Goal: Find contact information: Find contact information

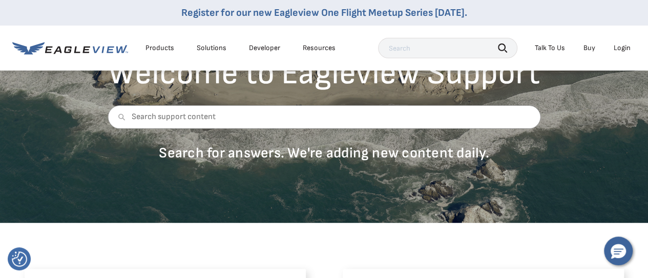
scroll to position [256, 0]
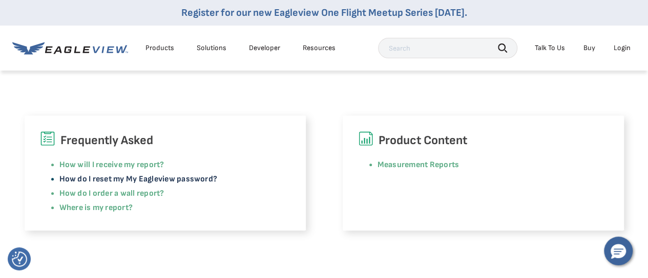
click at [171, 178] on link "How do I reset my My Eagleview password?" at bounding box center [138, 180] width 158 height 10
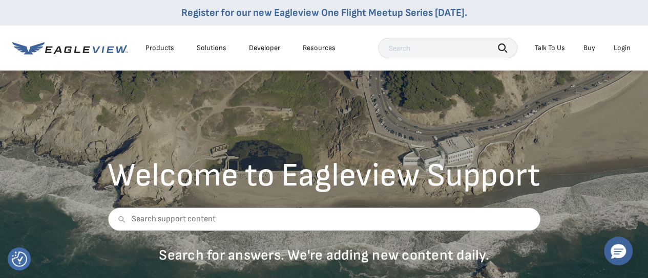
click at [549, 46] on div "Talk To Us" at bounding box center [549, 48] width 30 height 9
click at [548, 47] on div "Talk To Us" at bounding box center [549, 48] width 30 height 9
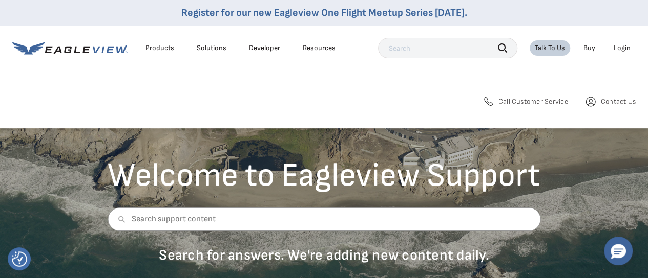
click at [531, 102] on span "Call Customer Service" at bounding box center [533, 101] width 70 height 9
click at [511, 103] on span "Call Customer Service" at bounding box center [533, 101] width 70 height 9
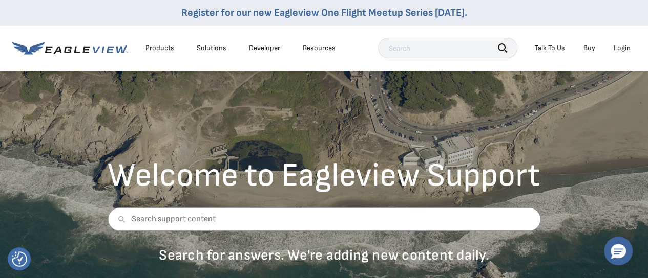
click at [554, 46] on div "Talk To Us" at bounding box center [549, 48] width 30 height 9
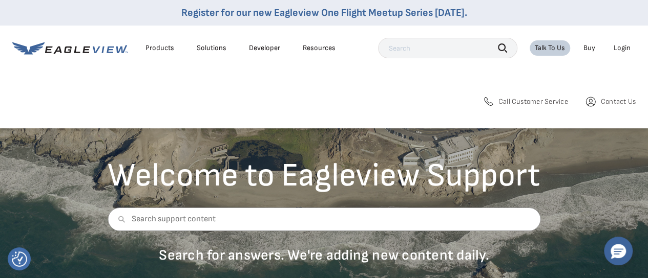
click at [540, 101] on span "Call Customer Service" at bounding box center [533, 101] width 70 height 9
click at [608, 98] on span "Contact Us" at bounding box center [617, 101] width 35 height 9
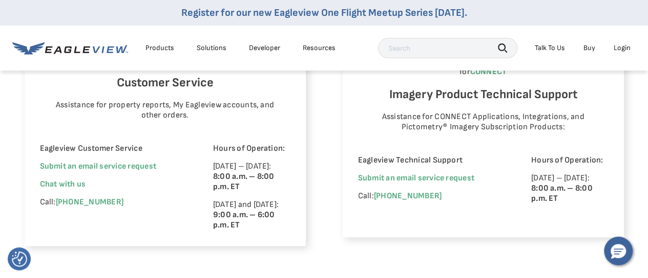
scroll to position [717, 0]
